Goal: Find contact information: Find contact information

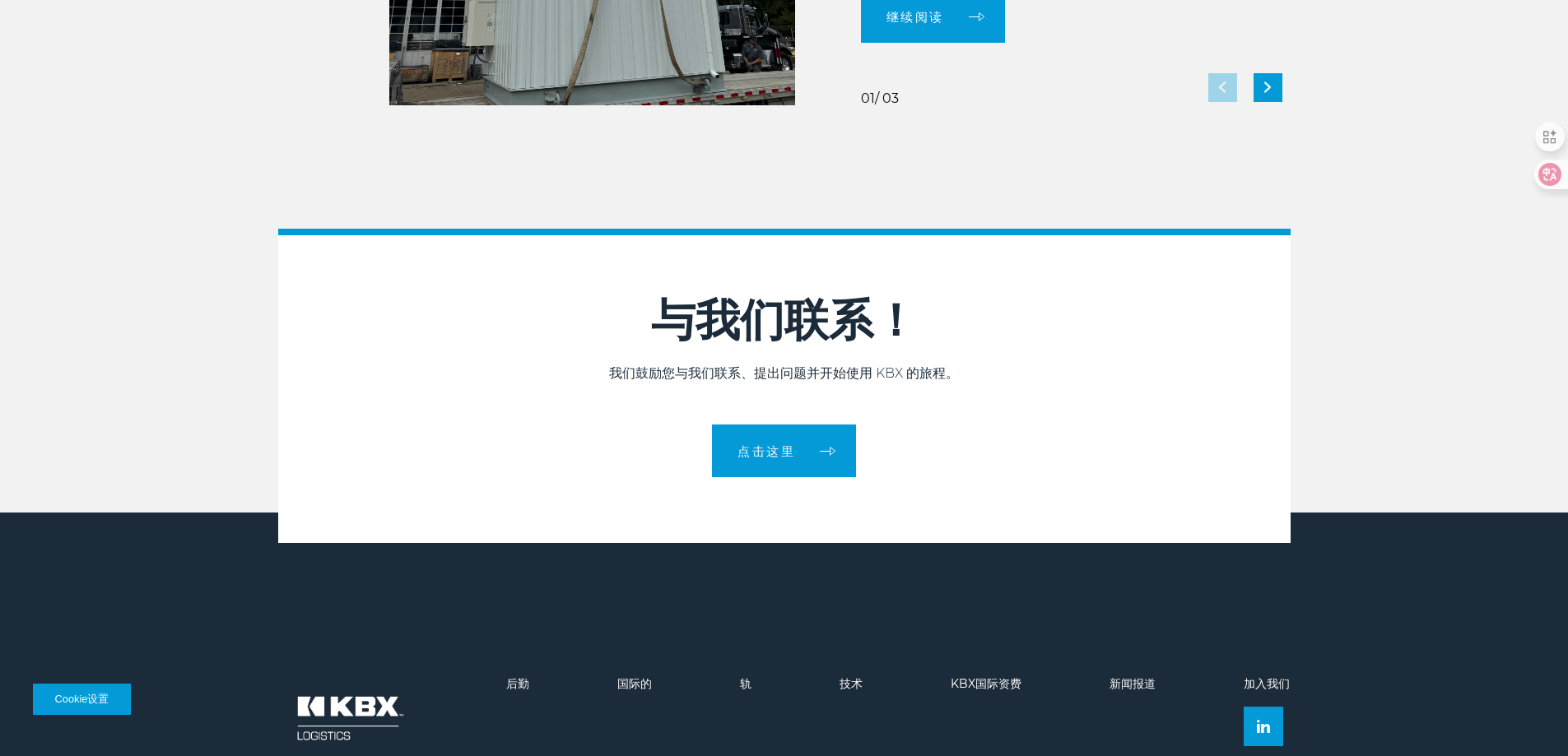
scroll to position [3566, 0]
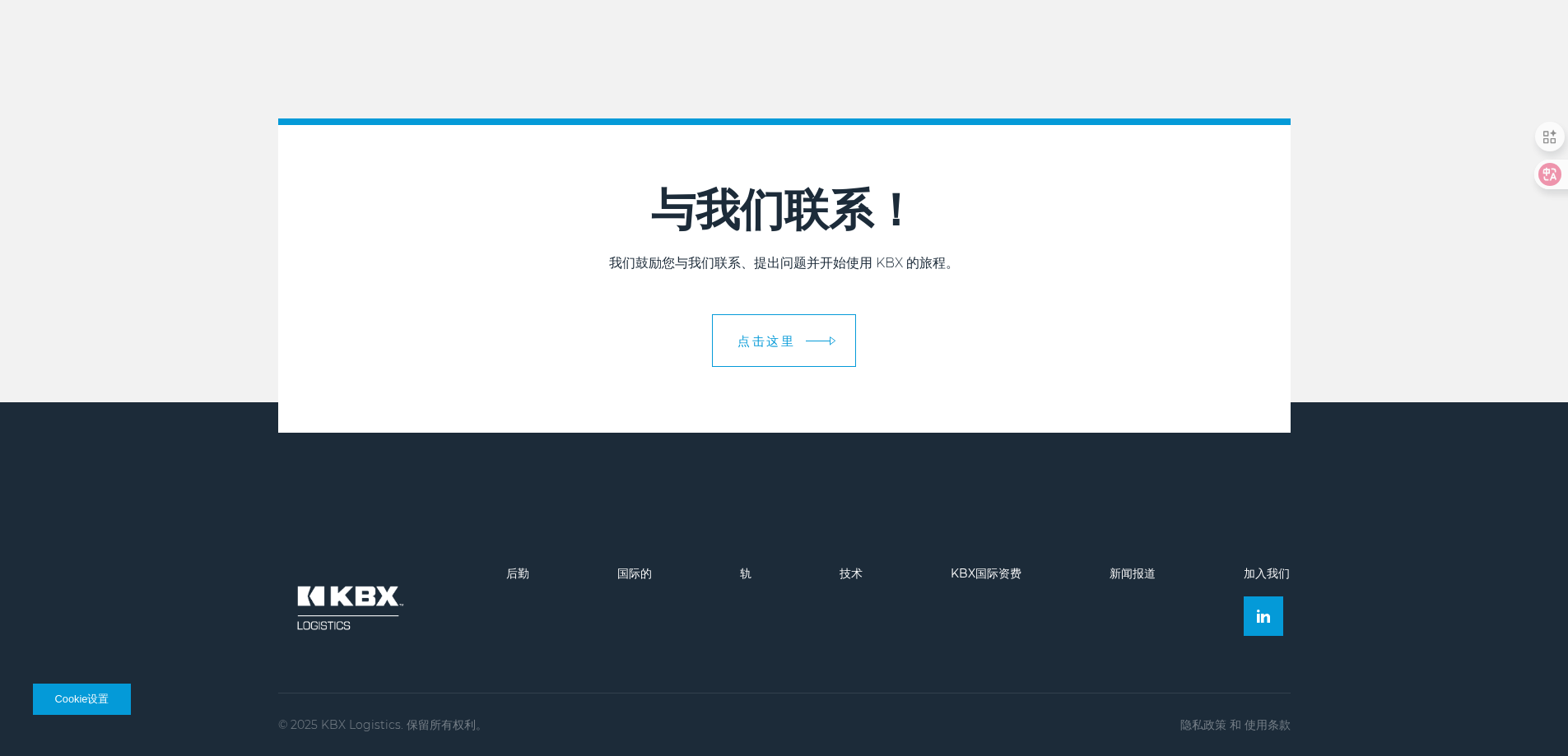
click at [755, 336] on font "点击这里" at bounding box center [765, 341] width 58 height 16
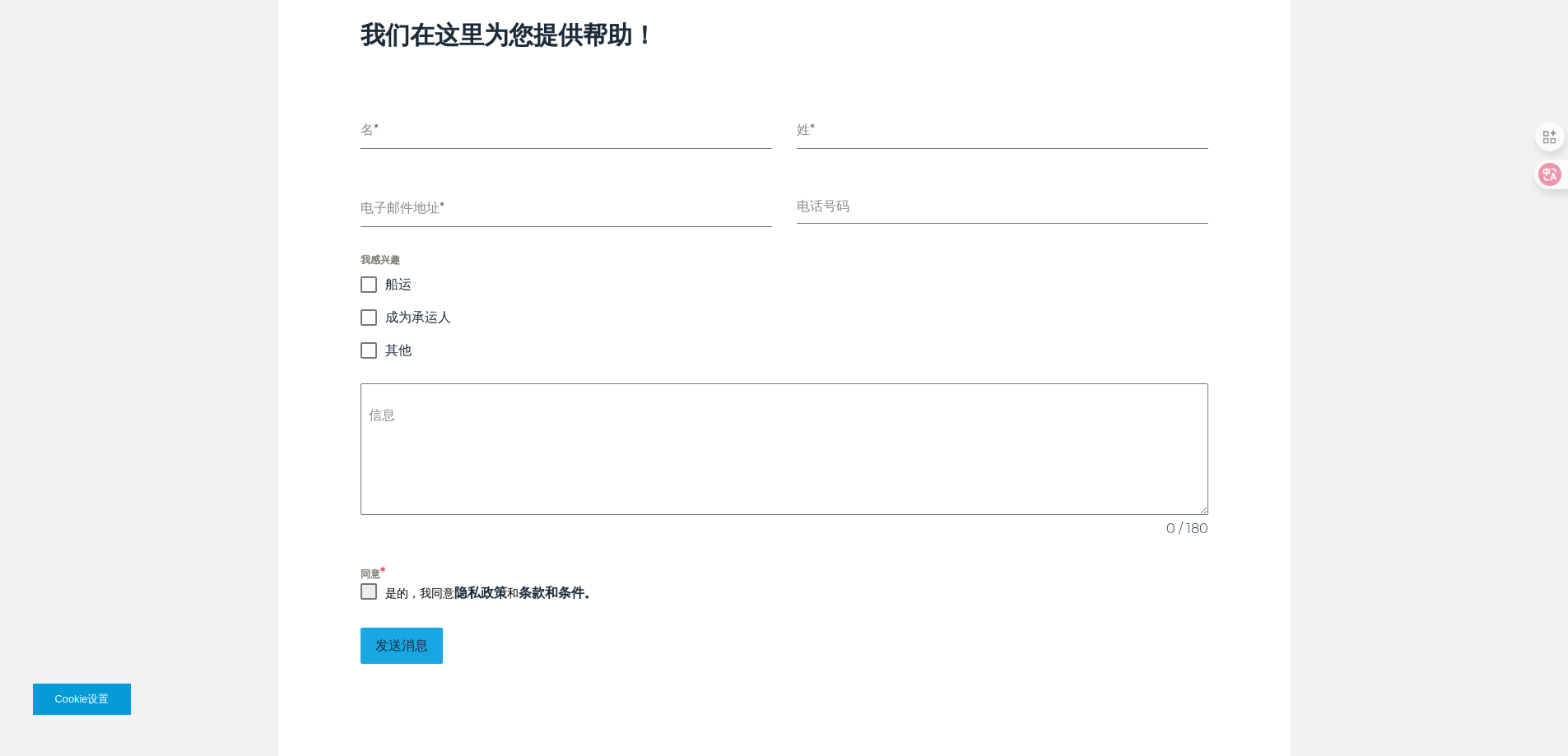
scroll to position [1234, 0]
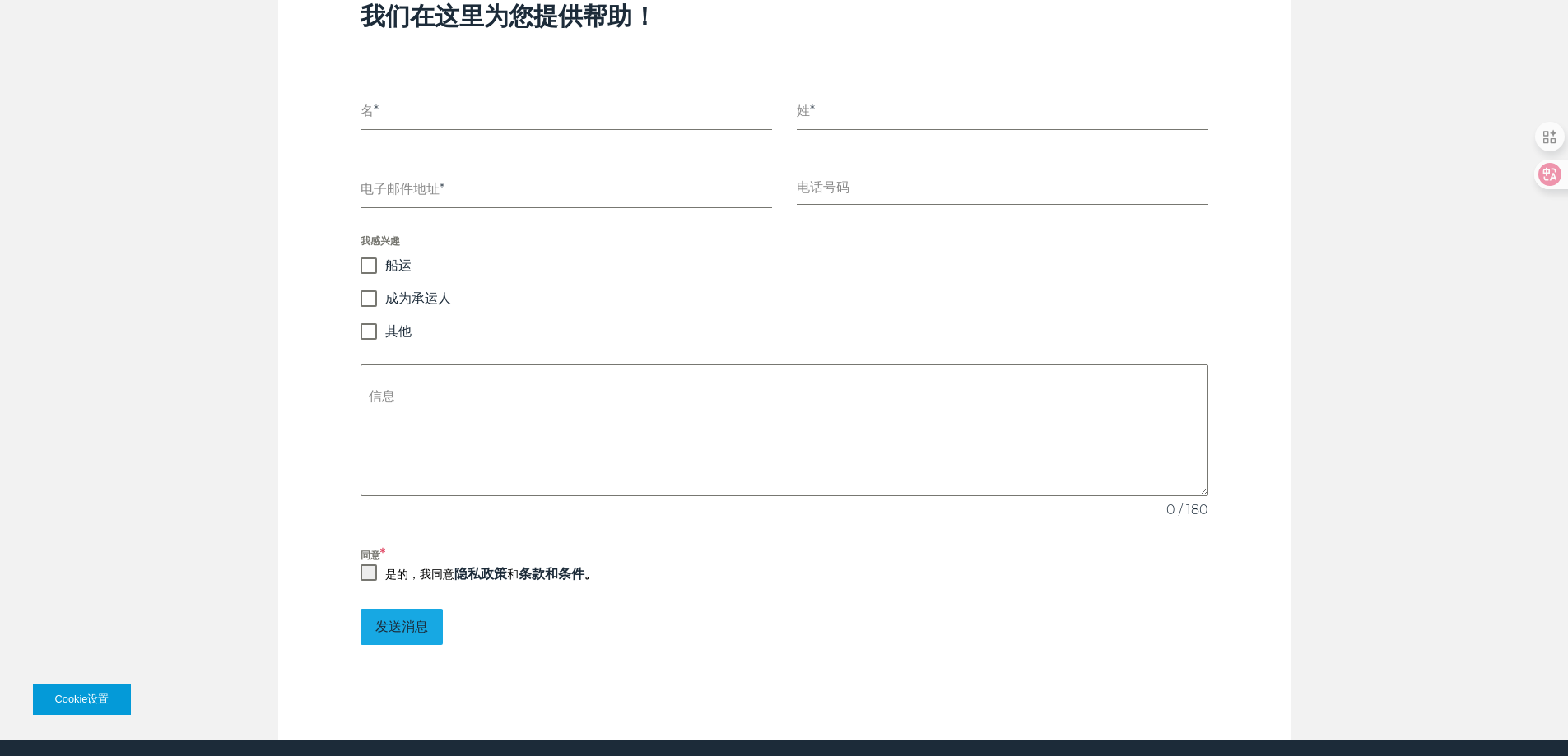
click at [368, 302] on div "我感兴趣 船运 成为承运人 其他" at bounding box center [784, 286] width 847 height 107
click at [366, 323] on span at bounding box center [369, 331] width 16 height 16
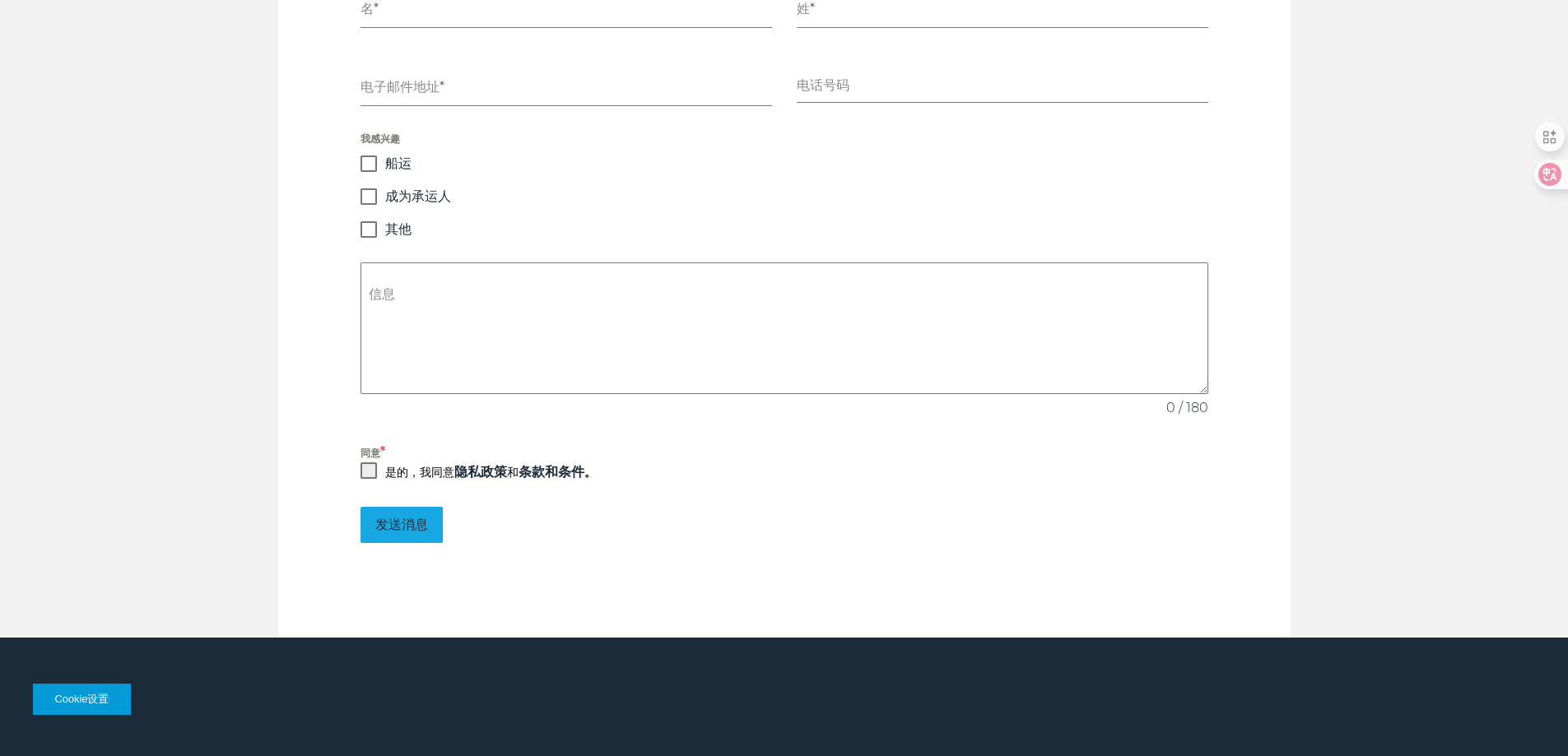
scroll to position [1552, 0]
